Goal: Information Seeking & Learning: Learn about a topic

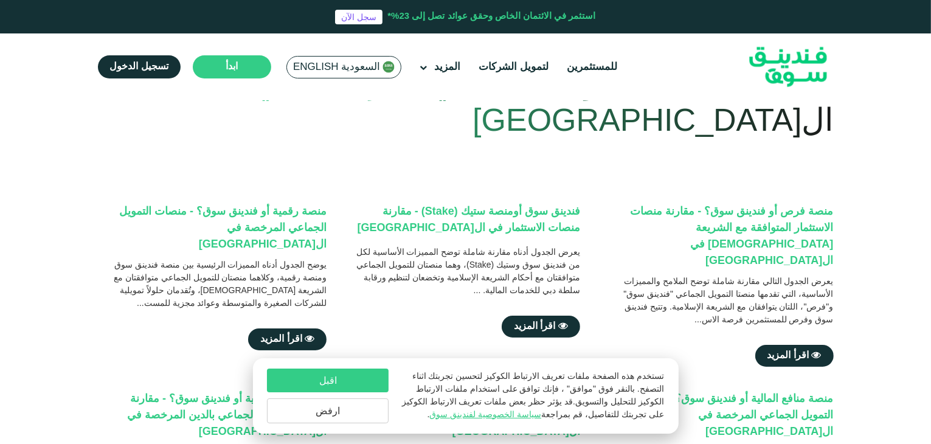
scroll to position [88, 0]
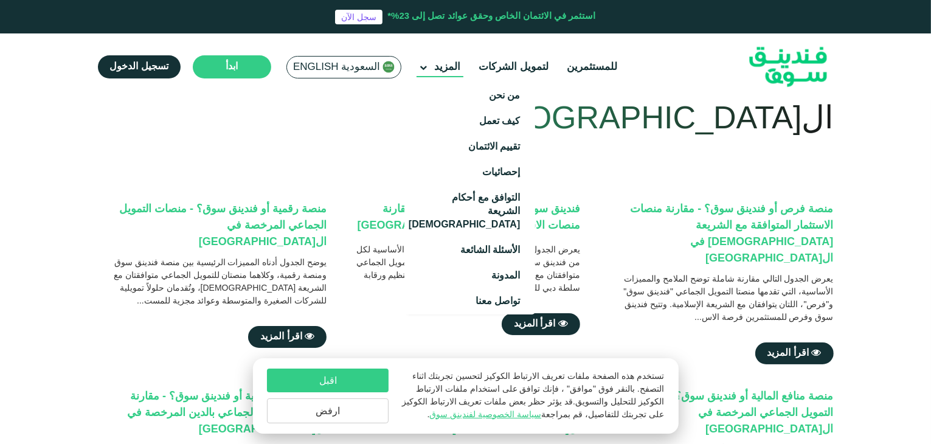
drag, startPoint x: 776, startPoint y: 338, endPoint x: 428, endPoint y: 62, distance: 443.9
click at [428, 62] on main "المزيد" at bounding box center [439, 67] width 47 height 20
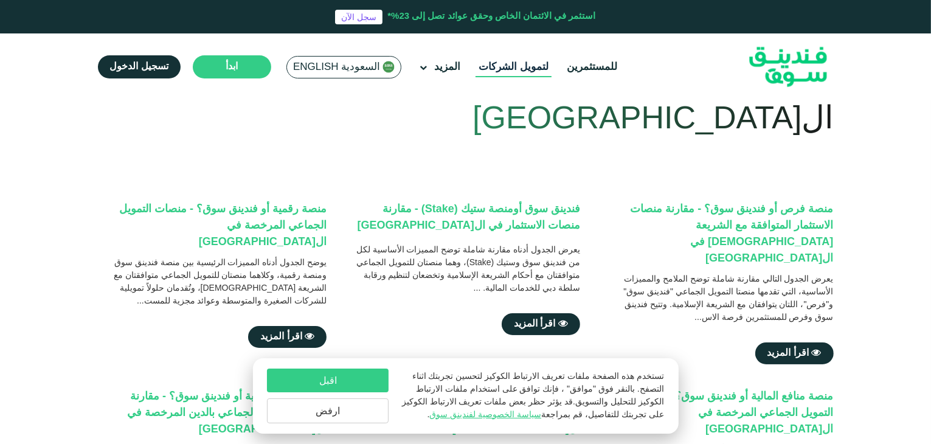
click at [504, 66] on link "لتمويل الشركات" at bounding box center [513, 67] width 76 height 20
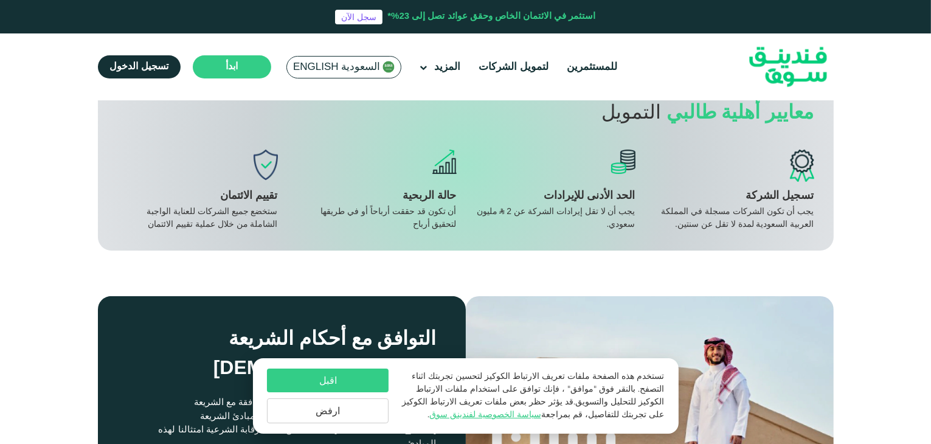
scroll to position [799, 0]
